Goal: Find specific page/section: Find specific page/section

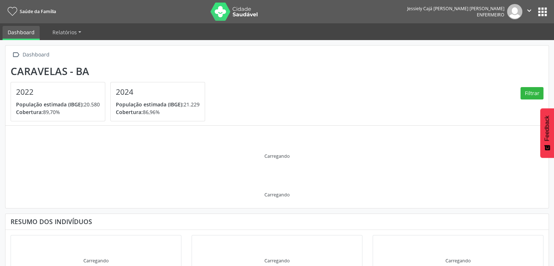
click at [548, 10] on button "apps" at bounding box center [542, 11] width 13 height 13
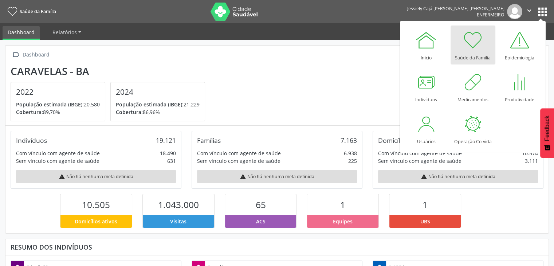
scroll to position [120, 181]
click at [424, 90] on div at bounding box center [426, 82] width 22 height 22
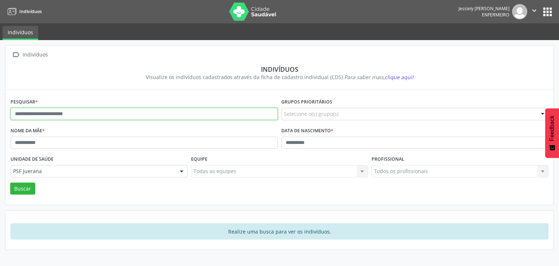
click at [133, 115] on input "text" at bounding box center [144, 114] width 267 height 12
type input "**********"
click at [10, 182] on button "Buscar" at bounding box center [22, 188] width 25 height 12
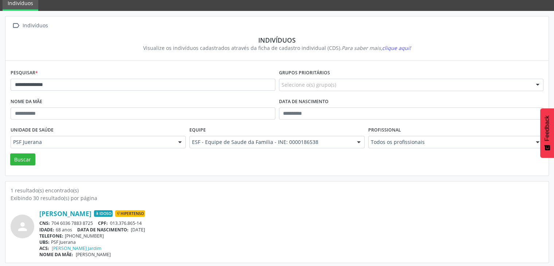
scroll to position [31, 0]
